Goal: Navigation & Orientation: Find specific page/section

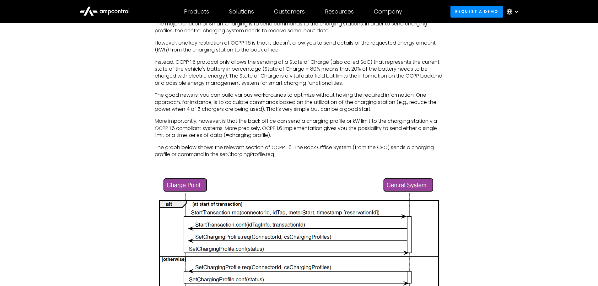
scroll to position [565, 0]
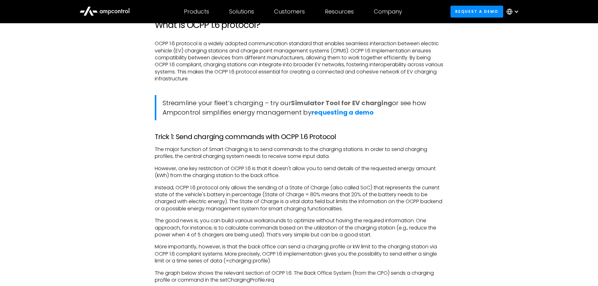
click at [353, 103] on strong "Simulator Tool for EV charging" at bounding box center [341, 103] width 101 height 9
click at [367, 102] on strong "Simulator Tool for EV charging" at bounding box center [341, 103] width 101 height 9
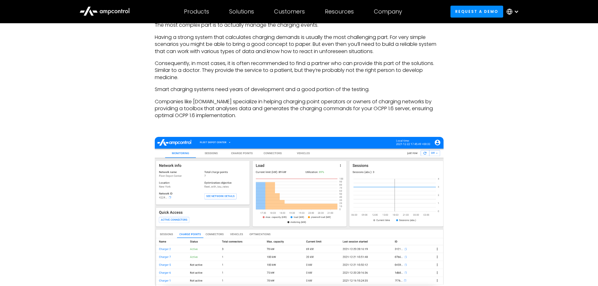
scroll to position [1381, 0]
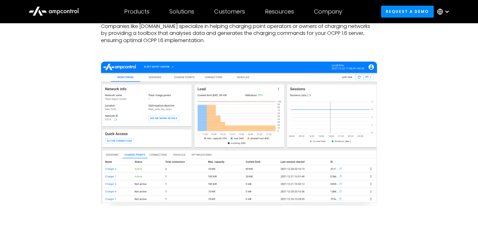
scroll to position [1418, 0]
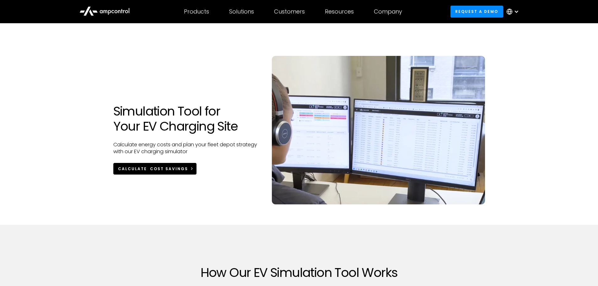
click at [158, 171] on div "Calculate Cost Savings" at bounding box center [153, 169] width 70 height 6
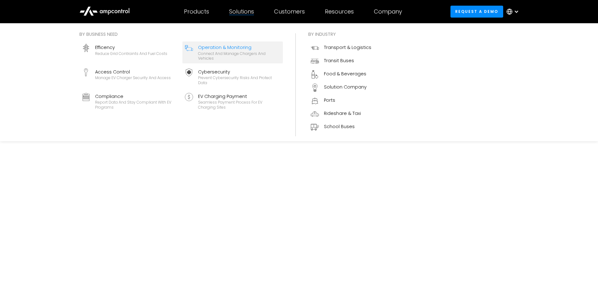
click at [230, 47] on div "Operation & Monitoring" at bounding box center [239, 47] width 82 height 7
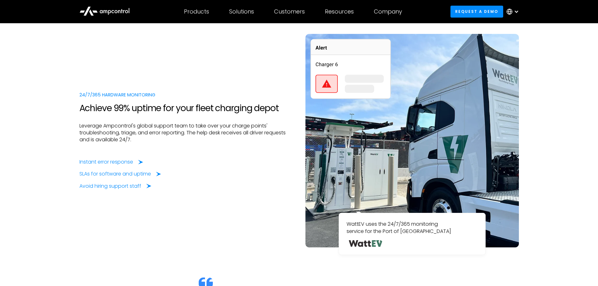
scroll to position [1224, 0]
